Goal: Task Accomplishment & Management: Manage account settings

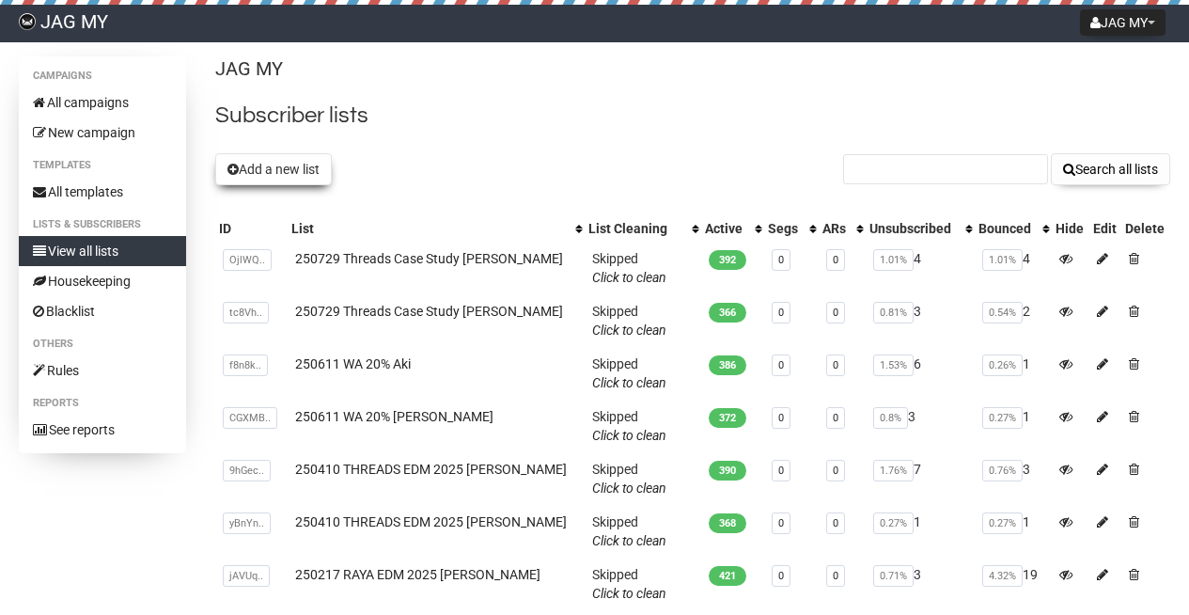
click at [258, 168] on button "Add a new list" at bounding box center [273, 169] width 117 height 32
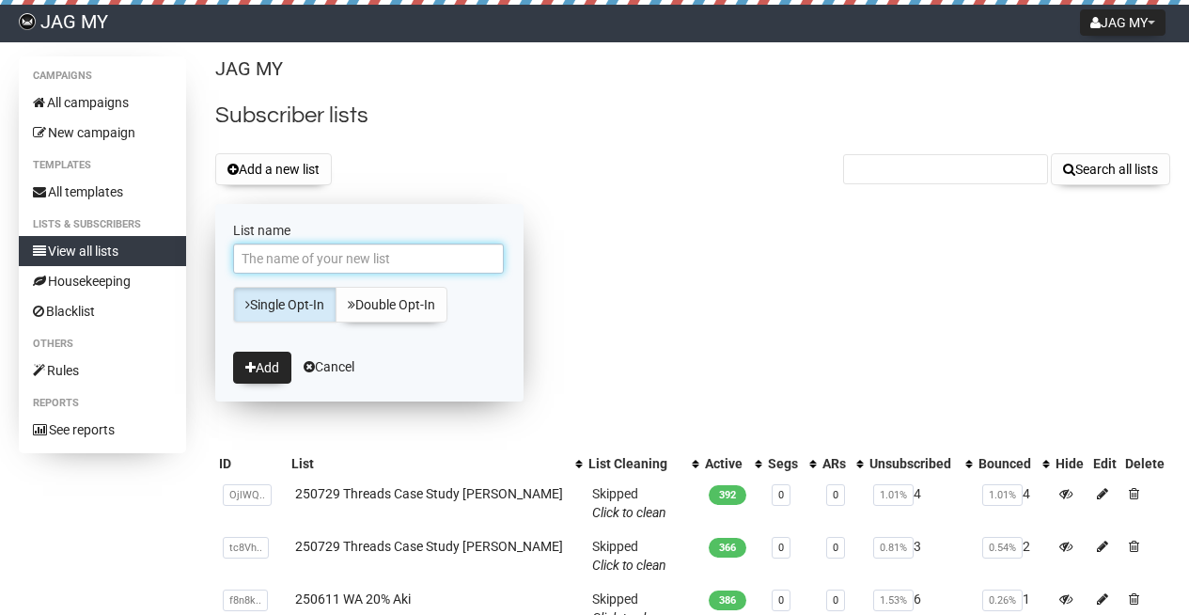
click at [386, 255] on input "List name" at bounding box center [368, 258] width 271 height 30
click at [338, 257] on input "250902 WA 10% Jean" at bounding box center [368, 258] width 271 height 30
click at [312, 261] on input "250902 WA 10% Jean" at bounding box center [368, 258] width 271 height 30
click at [290, 259] on input "250902 WA 10% Jean" at bounding box center [368, 258] width 271 height 30
type input "250902 MYDAY WA 10% [PERSON_NAME]"
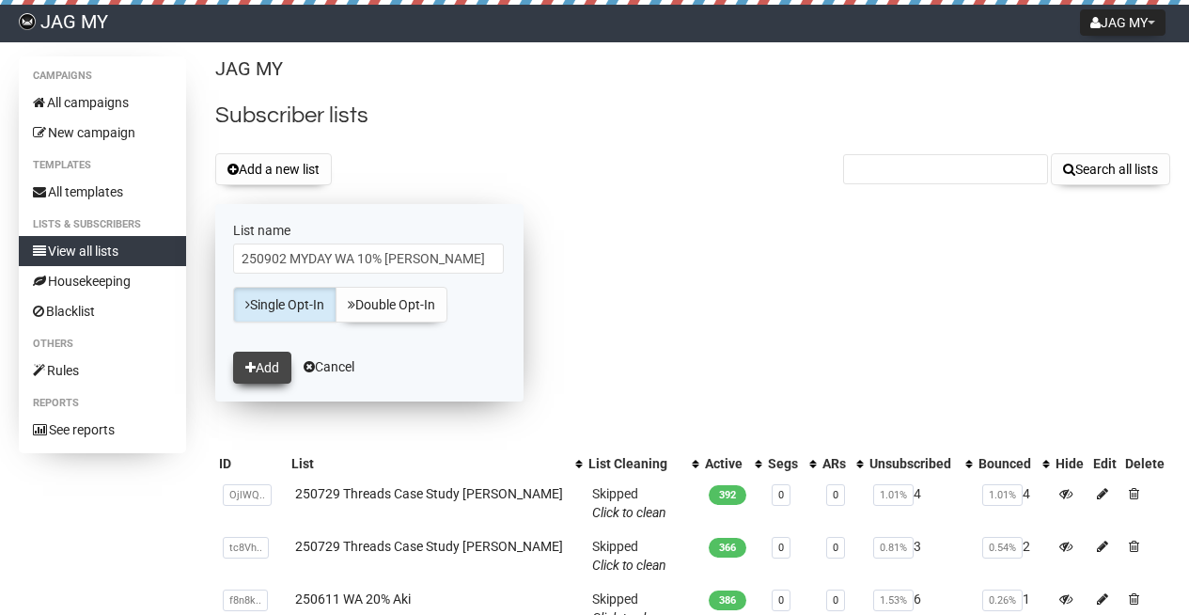
click at [266, 358] on button "Add" at bounding box center [262, 367] width 58 height 32
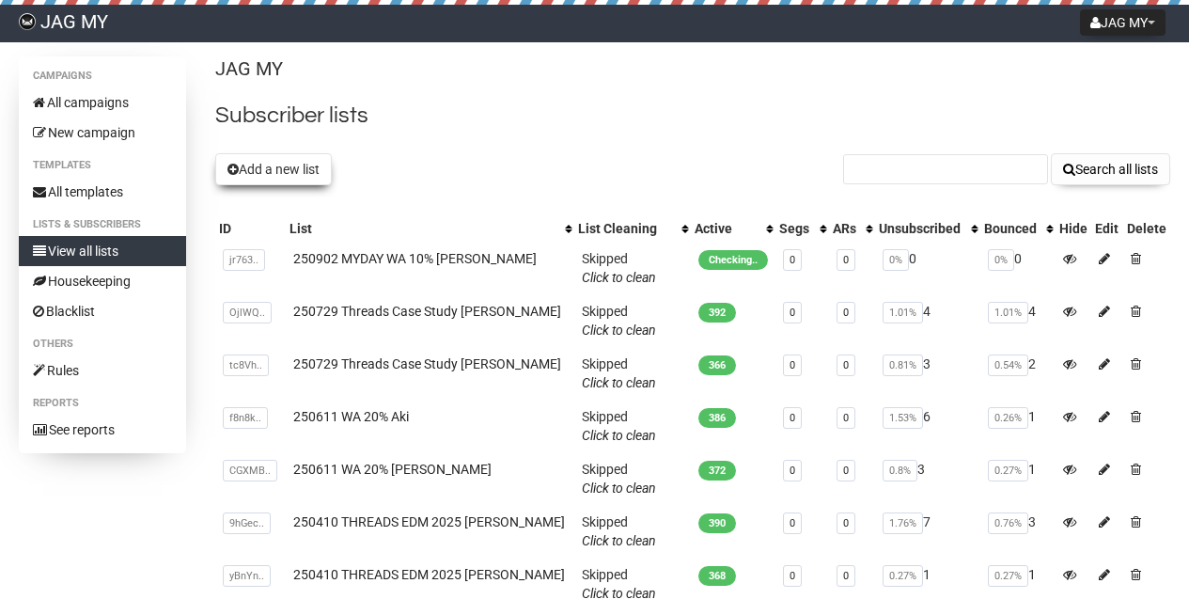
click at [292, 163] on button "Add a new list" at bounding box center [273, 169] width 117 height 32
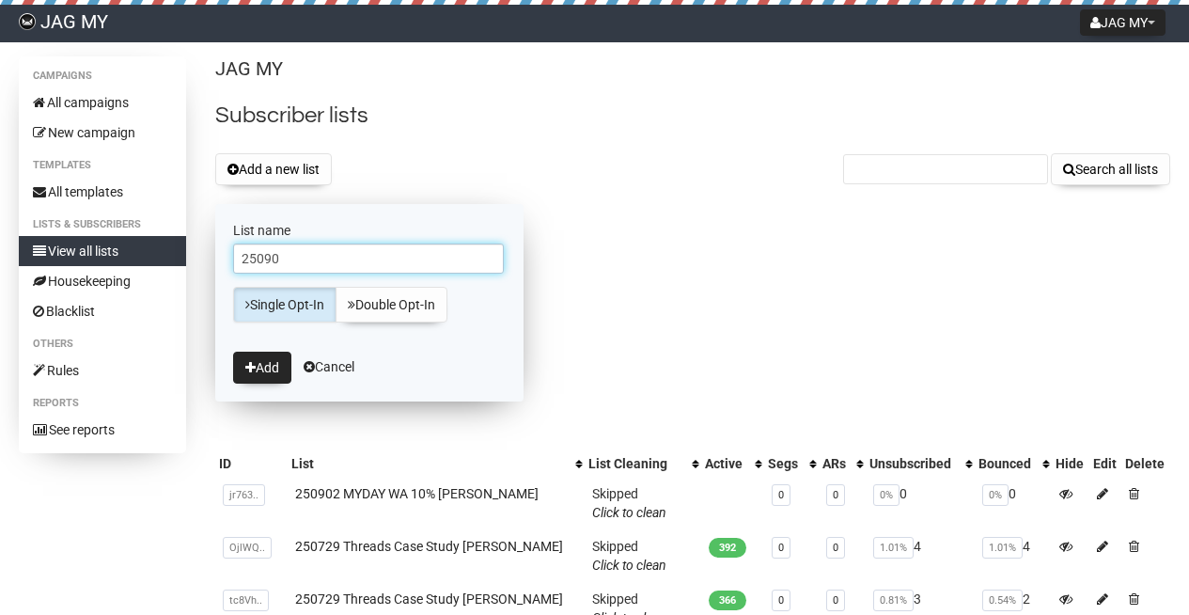
type input "250902"
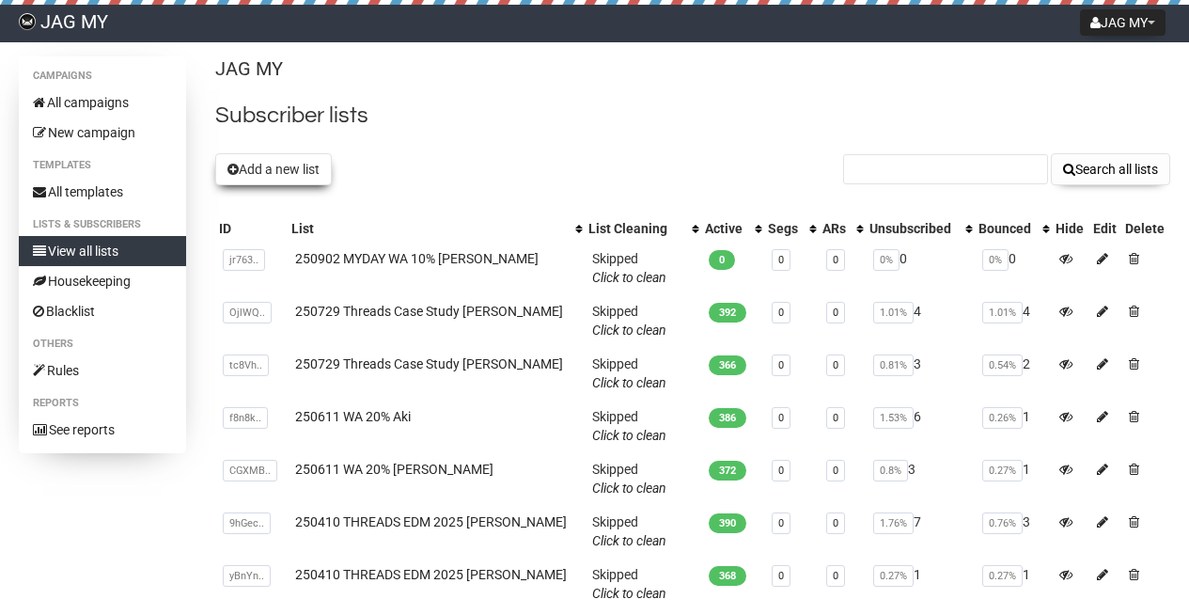
click at [299, 176] on button "Add a new list" at bounding box center [273, 169] width 117 height 32
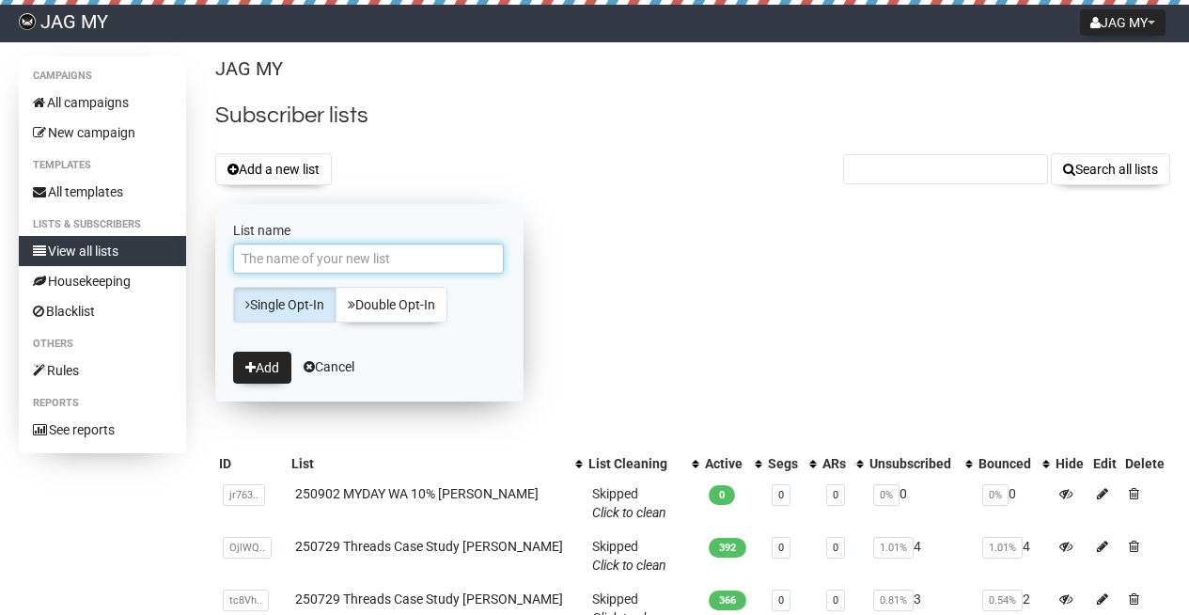
click at [309, 257] on input "List name" at bounding box center [368, 258] width 271 height 30
type input "250902 MYDAY WA 10% Aki"
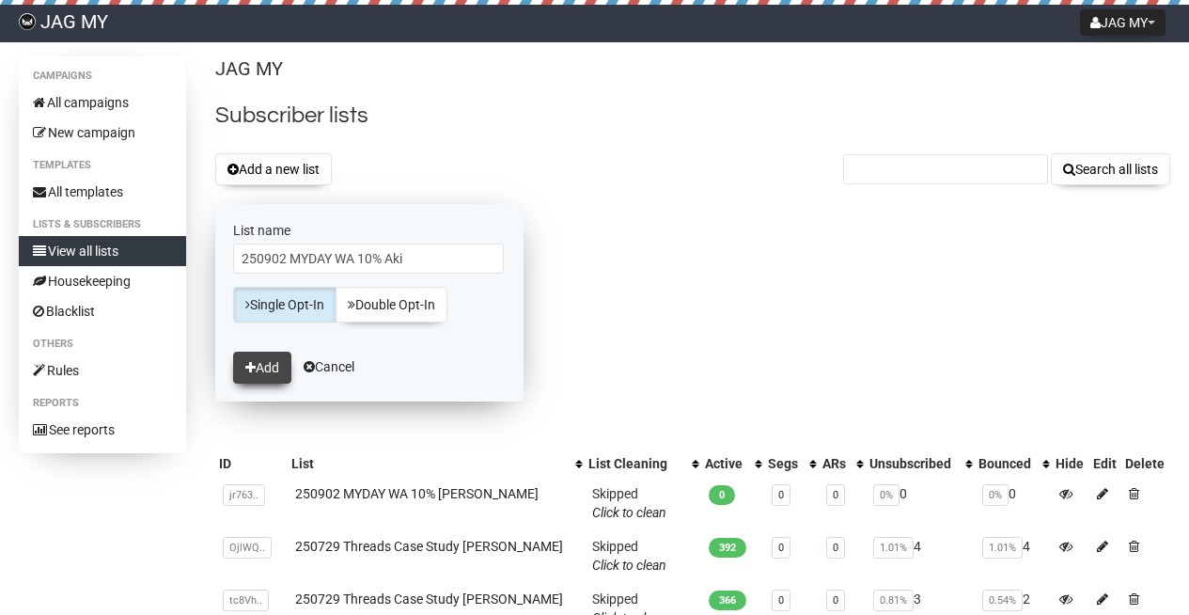
click at [264, 368] on button "Add" at bounding box center [262, 367] width 58 height 32
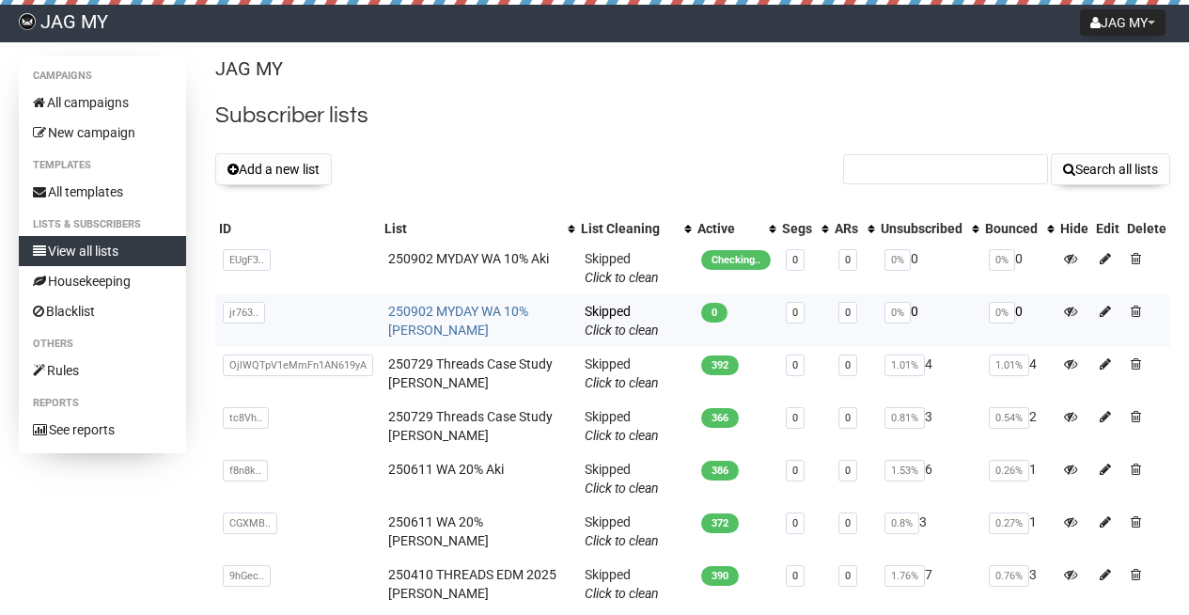
click at [451, 304] on link "250902 MYDAY WA 10% [PERSON_NAME]" at bounding box center [458, 321] width 140 height 34
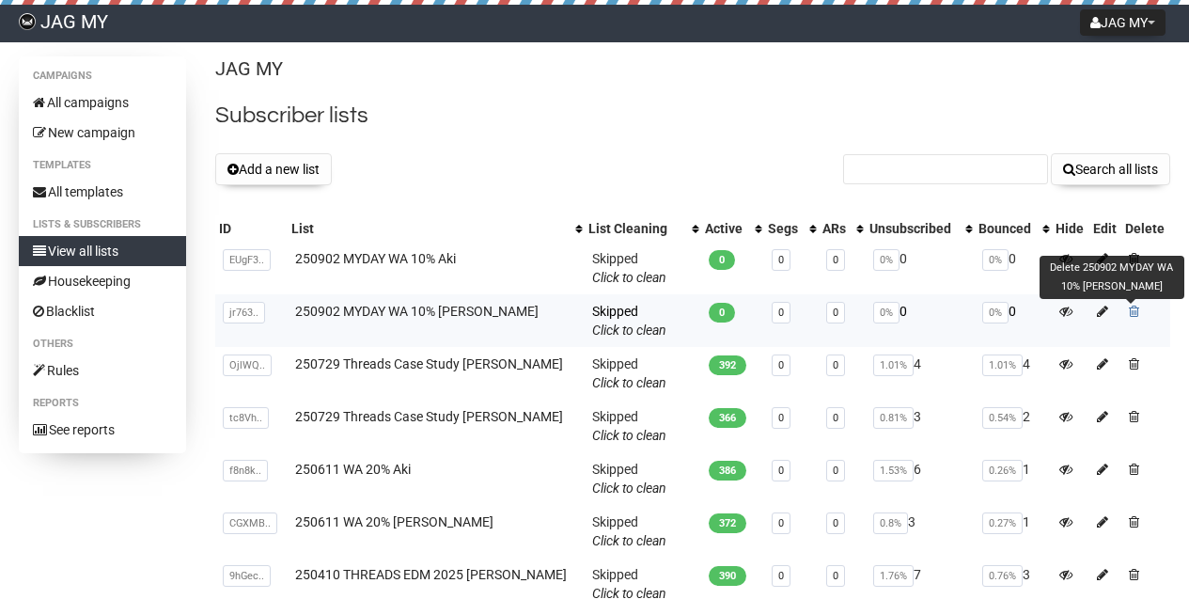
click at [1129, 313] on span at bounding box center [1134, 310] width 10 height 13
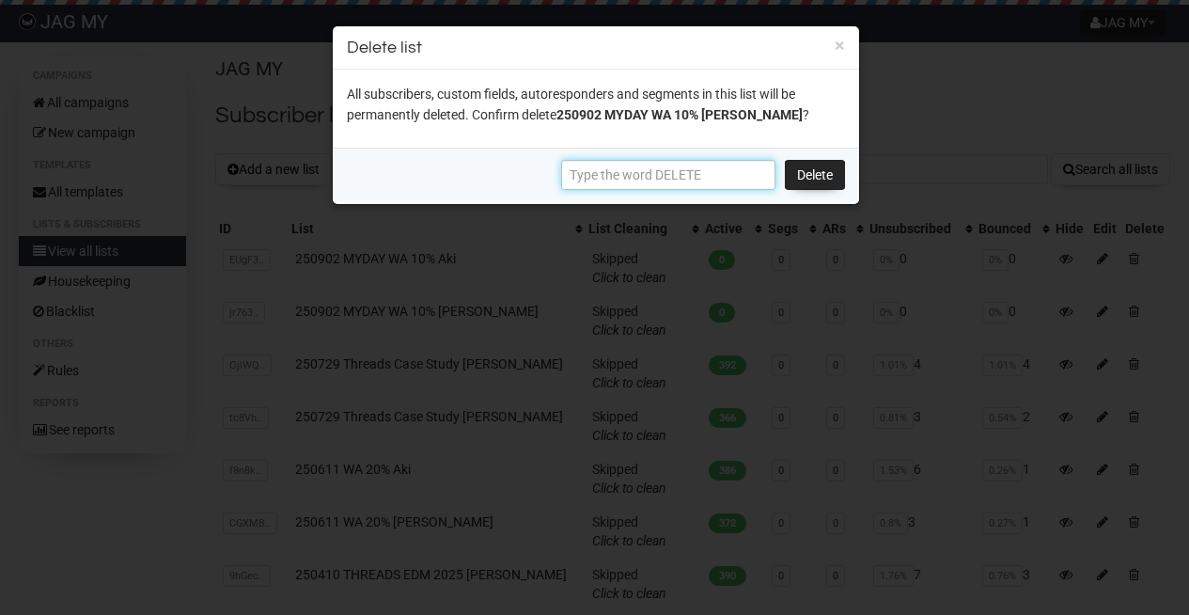
click at [729, 182] on input "text" at bounding box center [668, 175] width 214 height 30
type input "DELETE"
click at [817, 178] on link "Delete" at bounding box center [815, 175] width 60 height 30
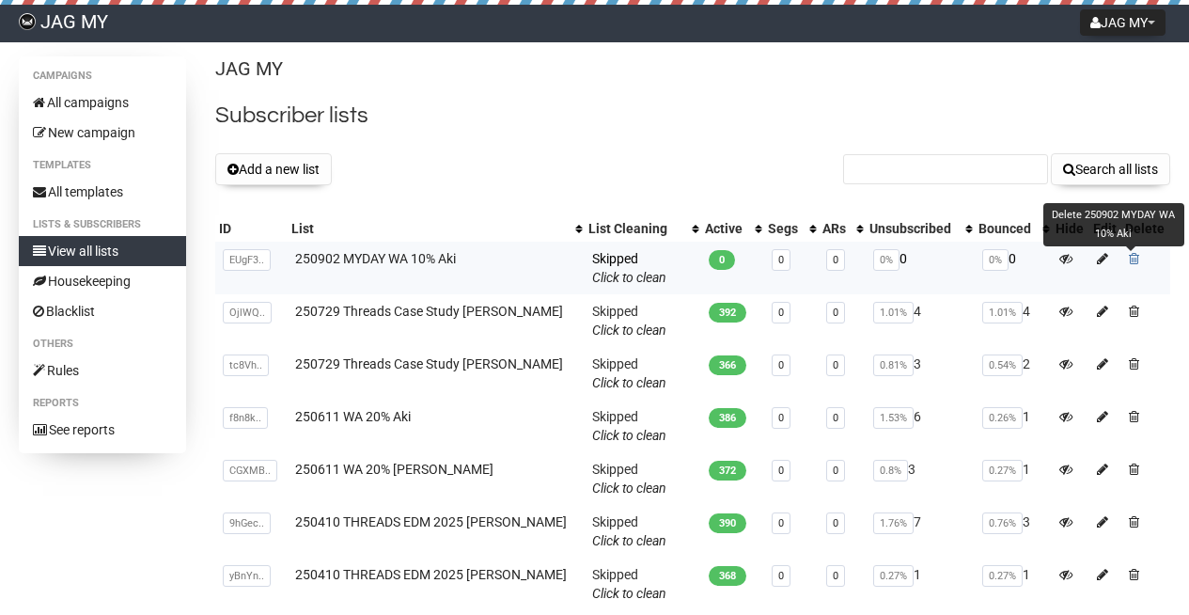
click at [1131, 259] on span at bounding box center [1134, 258] width 10 height 13
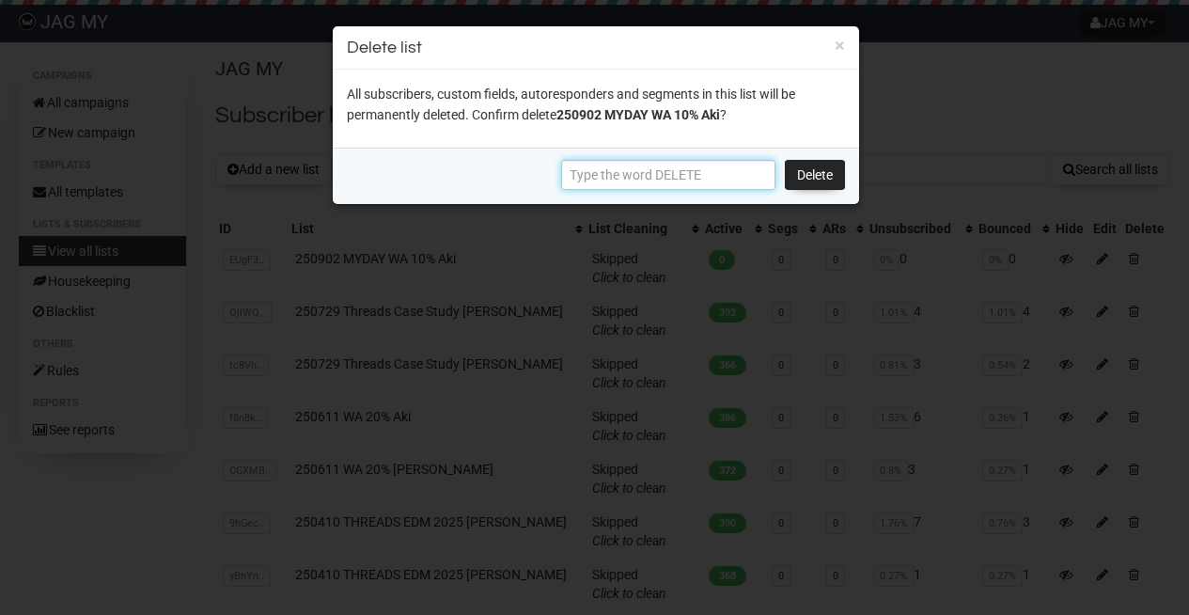
click at [699, 183] on input "text" at bounding box center [668, 175] width 214 height 30
type input "DELETE"
click at [805, 169] on link "Delete" at bounding box center [815, 175] width 60 height 30
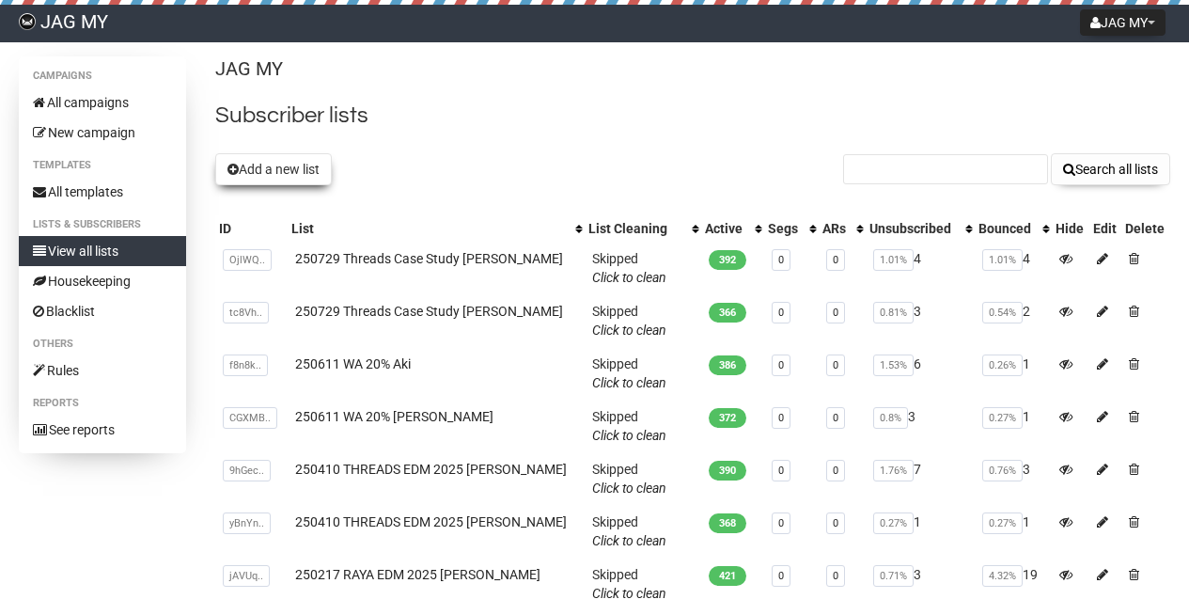
click at [271, 174] on button "Add a new list" at bounding box center [273, 169] width 117 height 32
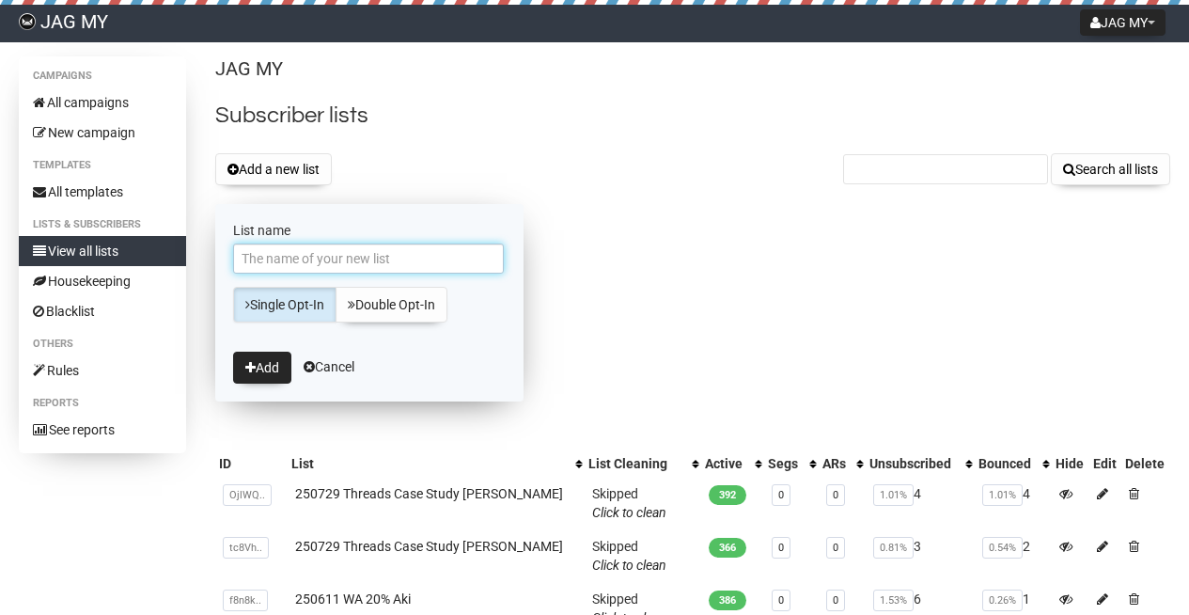
click at [285, 255] on input "List name" at bounding box center [368, 258] width 271 height 30
type input "250902 MYDAY WA10% [PERSON_NAME]"
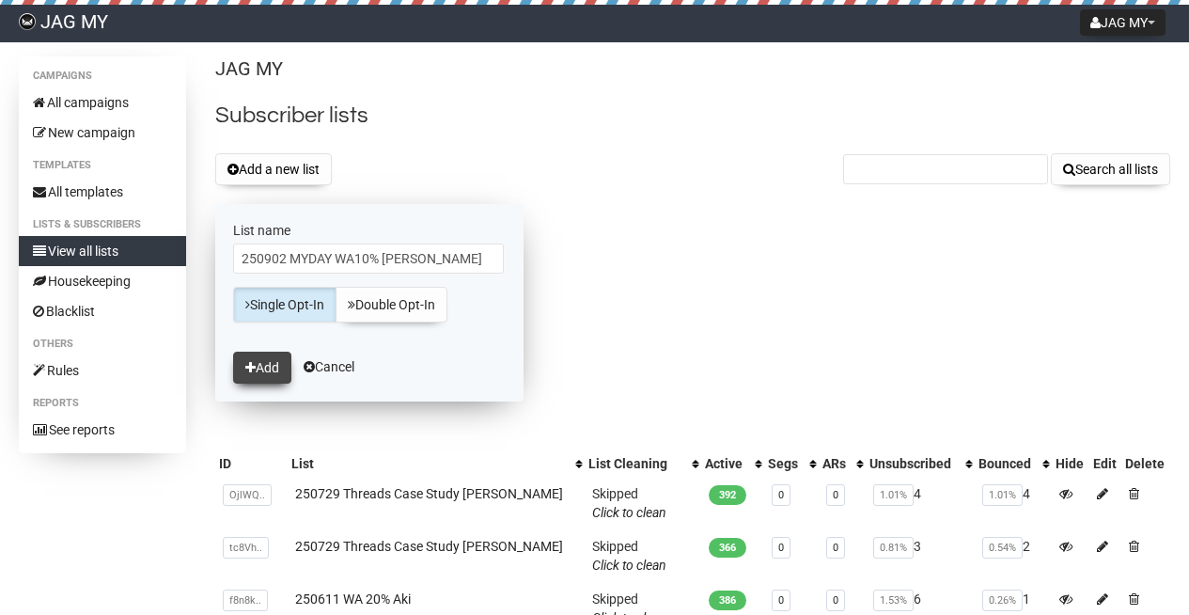
click at [244, 365] on button "Add" at bounding box center [262, 367] width 58 height 32
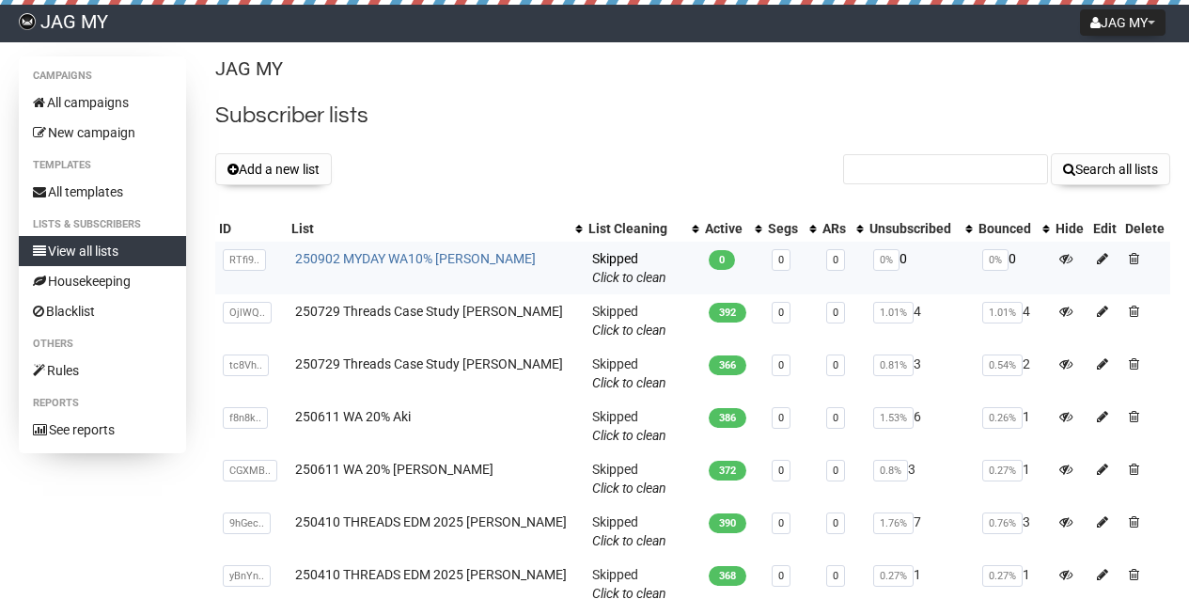
click at [444, 256] on link "250902 MYDAY WA10% [PERSON_NAME]" at bounding box center [415, 258] width 241 height 15
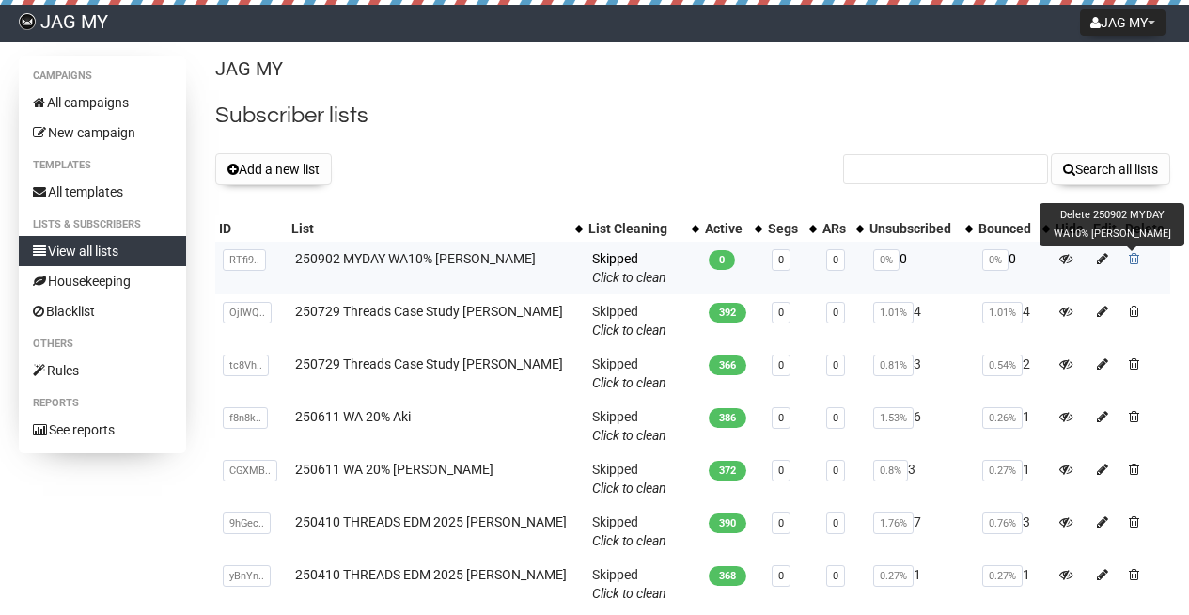
click at [1129, 257] on span at bounding box center [1134, 258] width 10 height 13
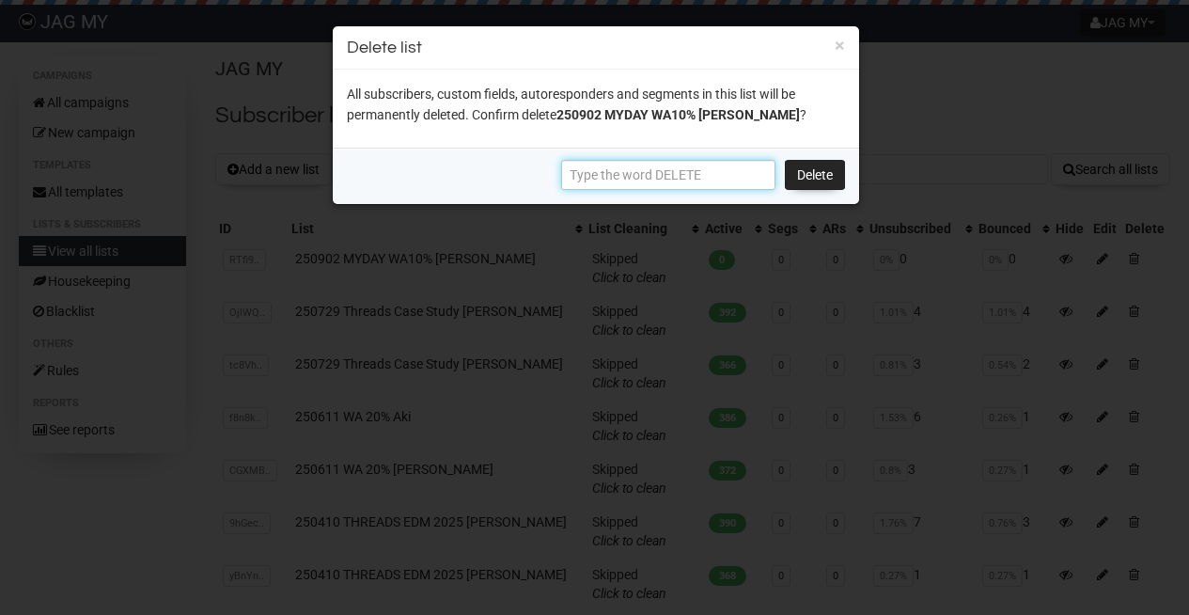
click at [737, 180] on input "text" at bounding box center [668, 175] width 214 height 30
click at [833, 47] on h3 "Delete list" at bounding box center [596, 47] width 498 height 25
click at [834, 45] on button "×" at bounding box center [839, 45] width 10 height 17
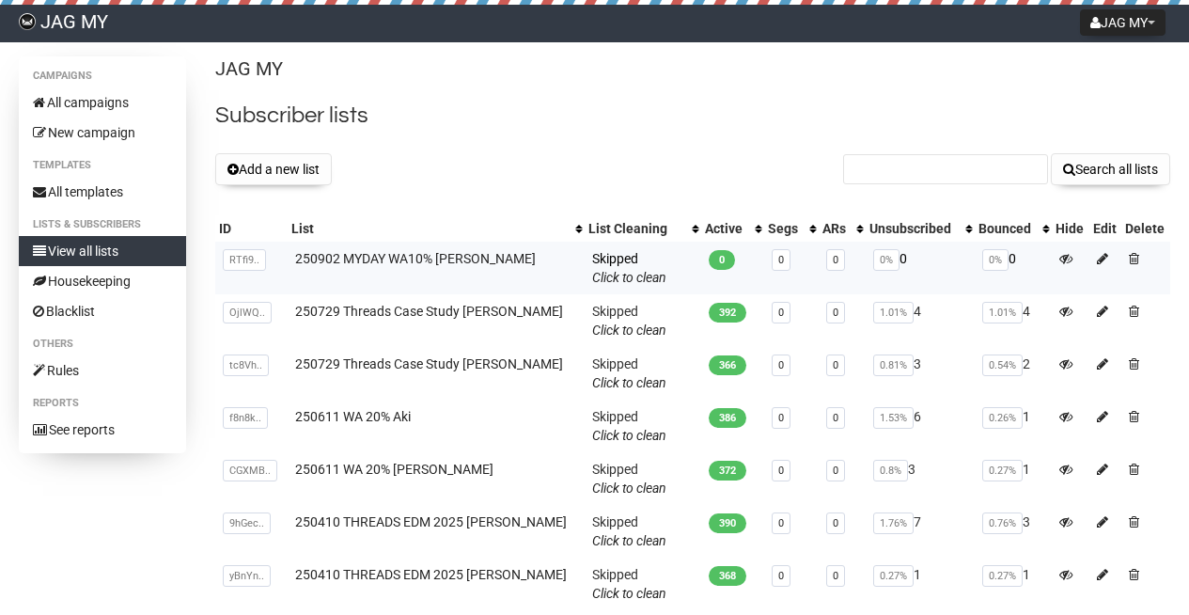
click at [531, 256] on td "250902 MYDAY WA10% [PERSON_NAME]" at bounding box center [436, 267] width 297 height 53
click at [423, 244] on td "250902 MYDAY WA10% [PERSON_NAME]" at bounding box center [436, 267] width 297 height 53
click at [419, 251] on link "250902 MYDAY WA10% [PERSON_NAME]" at bounding box center [415, 258] width 241 height 15
click at [1138, 259] on td at bounding box center [1145, 267] width 49 height 53
click at [1136, 259] on span at bounding box center [1134, 258] width 10 height 13
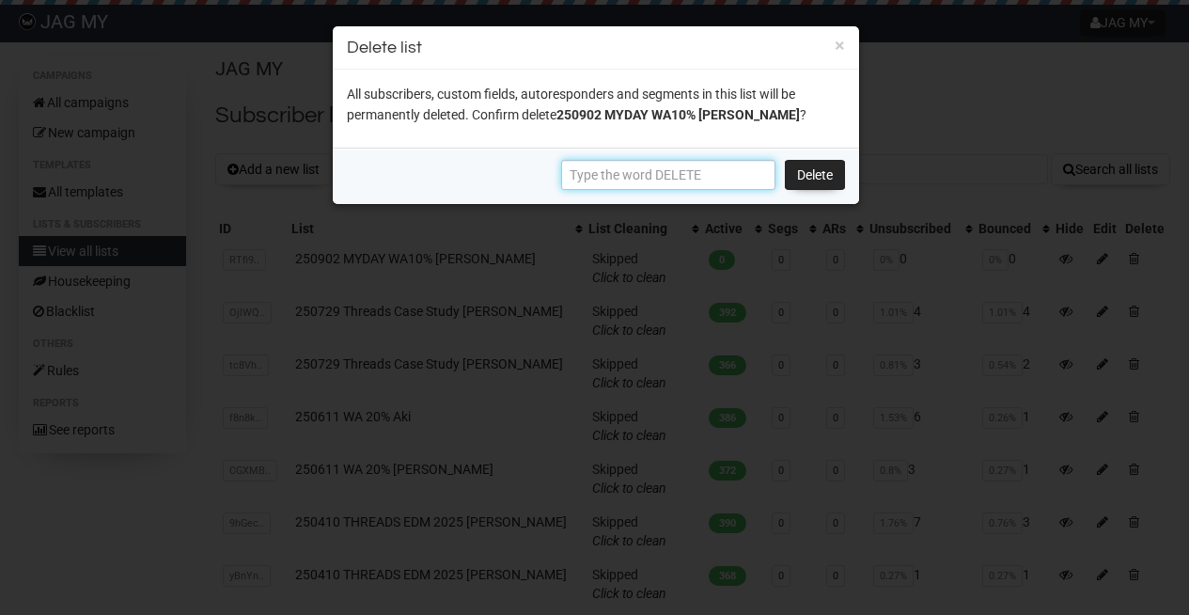
click at [749, 176] on input "text" at bounding box center [668, 175] width 214 height 30
type input "DELETE"
click at [821, 167] on link "Delete" at bounding box center [815, 175] width 60 height 30
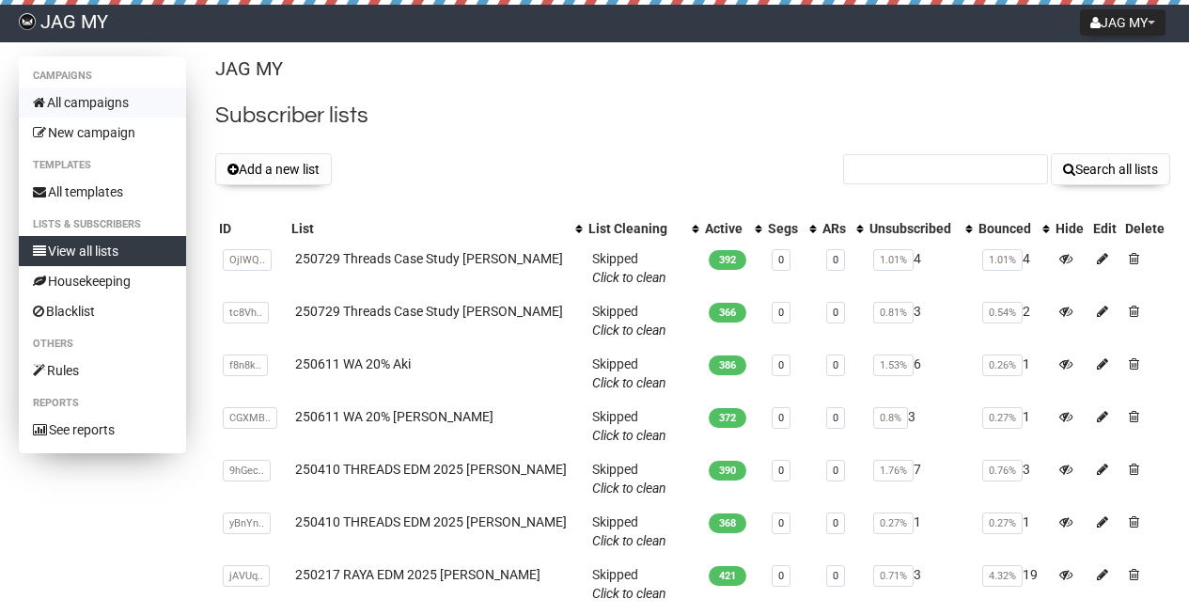
click at [102, 93] on link "All campaigns" at bounding box center [102, 102] width 167 height 30
